Goal: Task Accomplishment & Management: Use online tool/utility

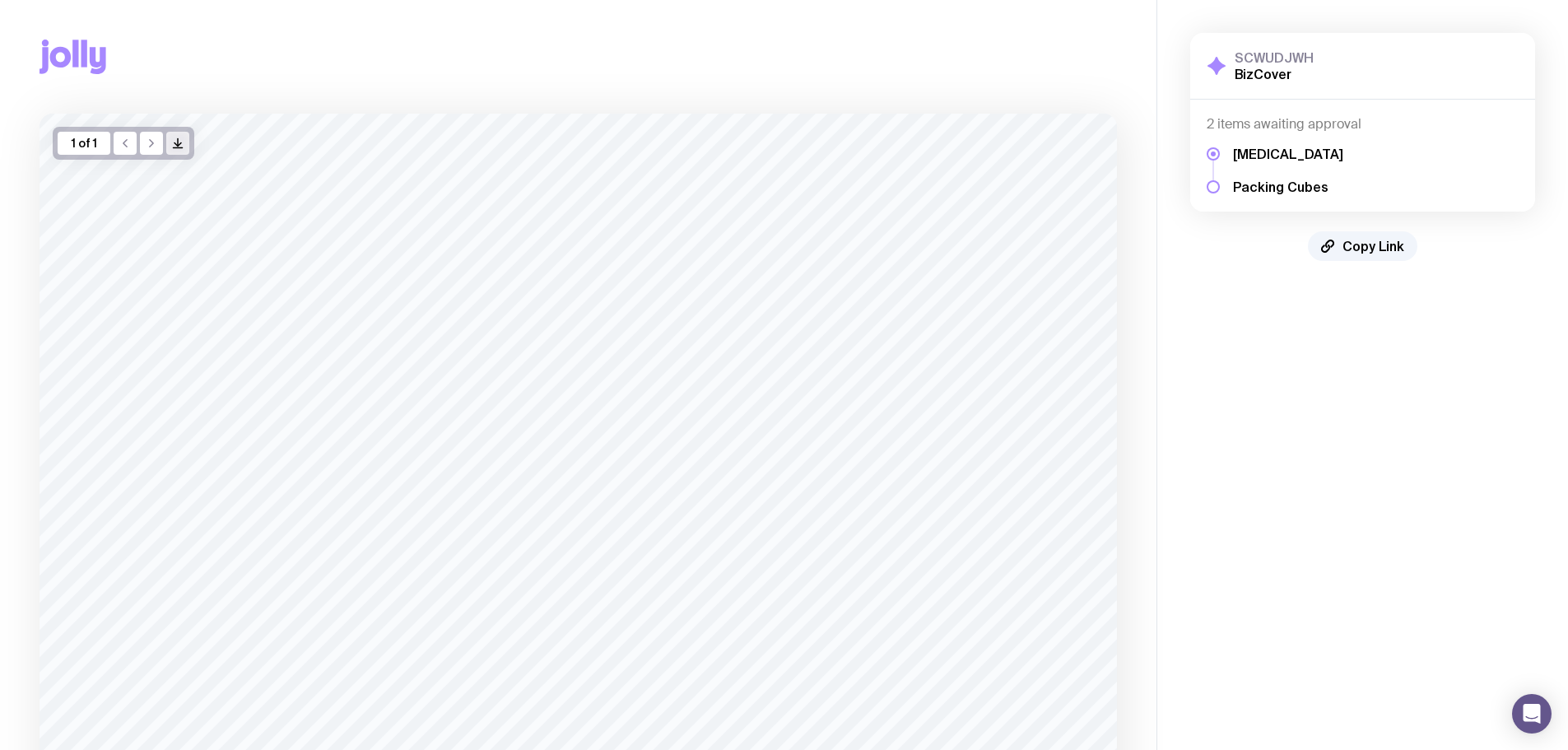
click at [187, 142] on button "/> />" at bounding box center [178, 143] width 23 height 23
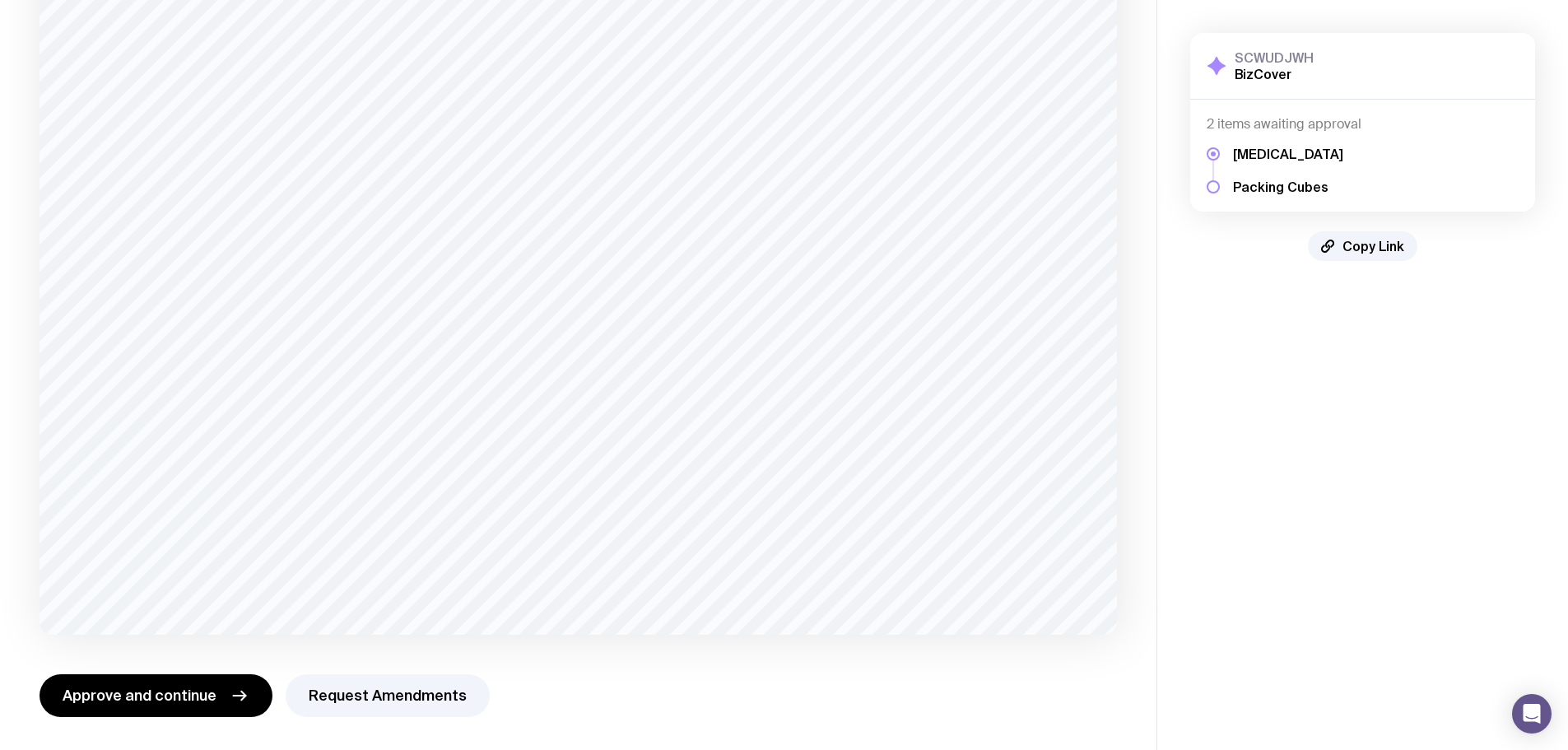
click at [1253, 187] on h5 "Packing Cubes" at bounding box center [1288, 187] width 111 height 17
click at [1253, 183] on h5 "Packing Cubes" at bounding box center [1288, 187] width 111 height 17
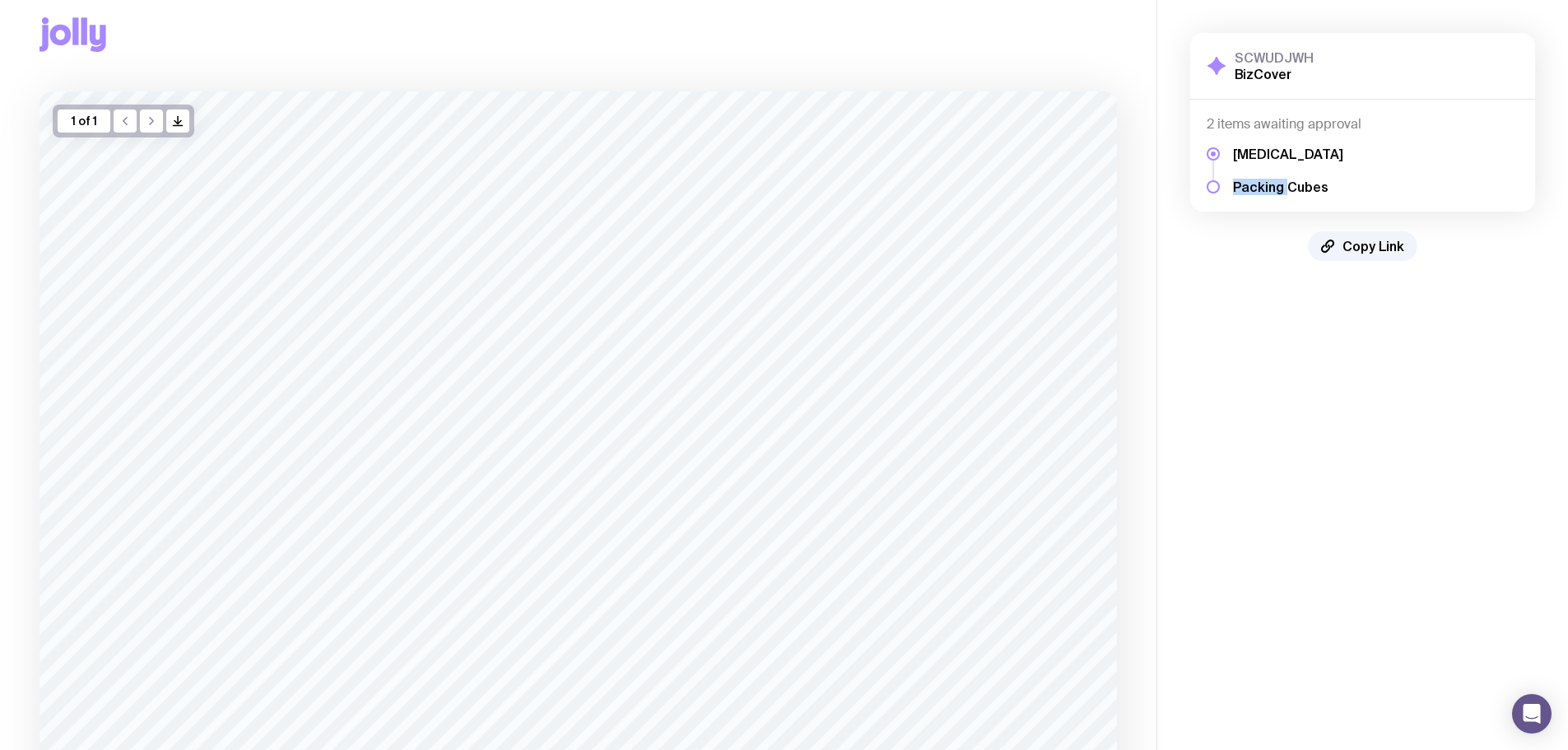
scroll to position [0, 0]
click at [77, 136] on div "1 of 1" at bounding box center [84, 143] width 53 height 23
click at [85, 144] on div "1 of 1" at bounding box center [84, 143] width 53 height 23
click at [1324, 356] on aside "SCWUDJWH BizCover Show Details 2 items awaiting approval [MEDICAL_DATA] Packing…" at bounding box center [1362, 500] width 411 height 999
click at [139, 143] on div "1 of 1 /> />" at bounding box center [124, 142] width 142 height 33
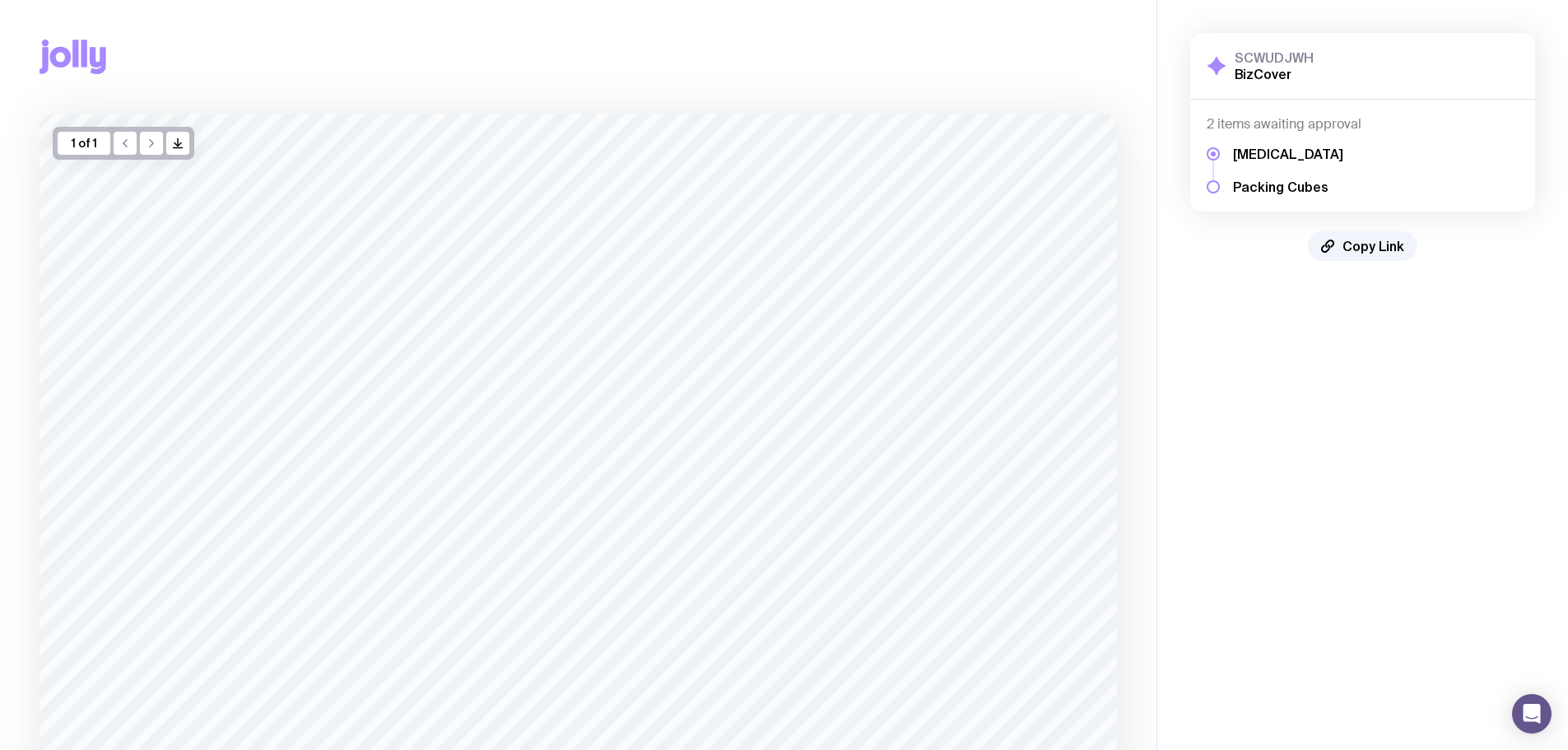
click at [58, 141] on div "1 of 1" at bounding box center [84, 143] width 53 height 23
click at [71, 136] on div "1 of 1" at bounding box center [84, 143] width 53 height 23
click at [1255, 65] on h3 "SCWUDJWH" at bounding box center [1274, 57] width 79 height 17
click at [1351, 249] on span "Copy Link" at bounding box center [1373, 246] width 62 height 17
